Goal: Information Seeking & Learning: Learn about a topic

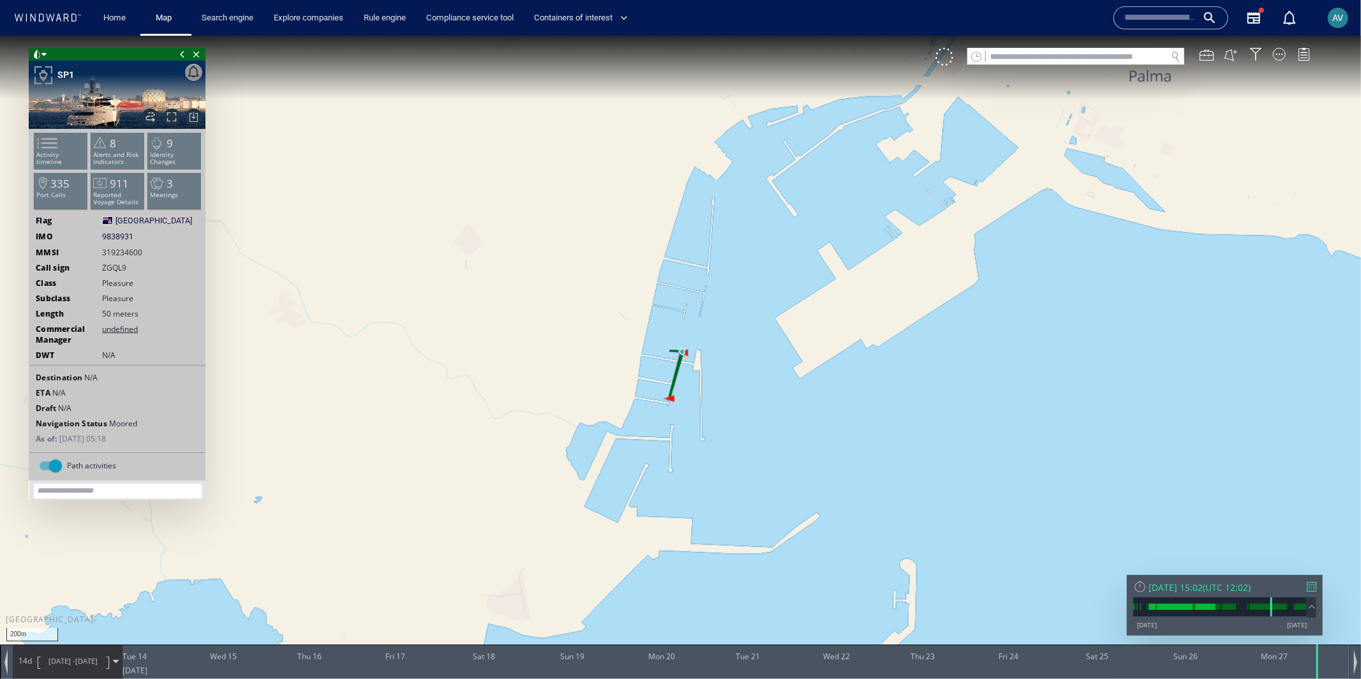
click at [1137, 585] on div at bounding box center [1140, 585] width 13 height 13
